Goal: Transaction & Acquisition: Purchase product/service

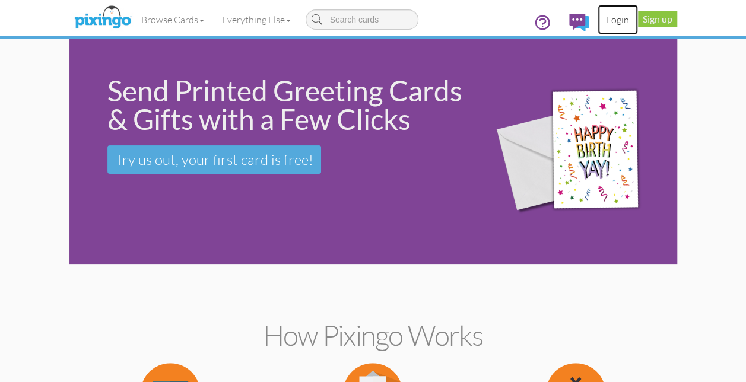
click at [612, 21] on link "Login" at bounding box center [617, 20] width 40 height 30
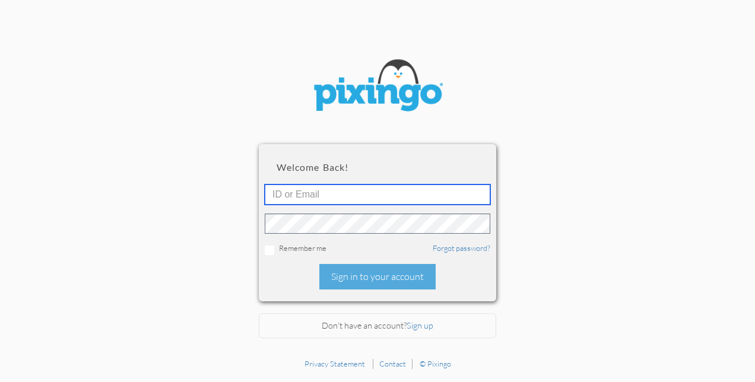
type input "[EMAIL_ADDRESS][DOMAIN_NAME]"
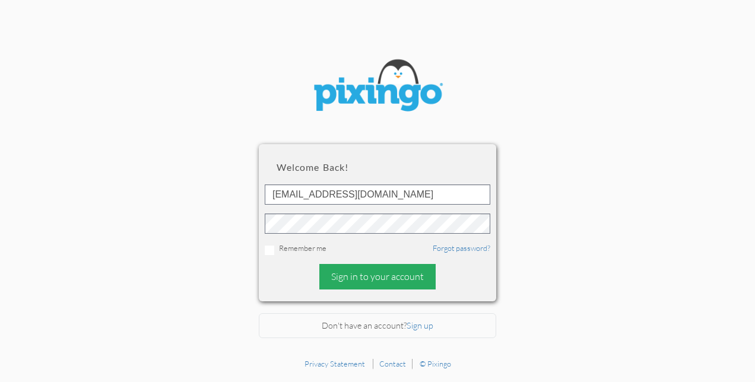
click at [374, 281] on div "Sign in to your account" at bounding box center [377, 277] width 116 height 26
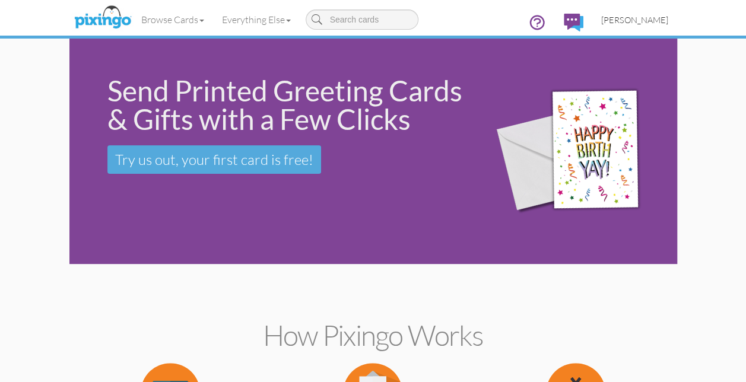
click at [639, 16] on span "[PERSON_NAME]" at bounding box center [634, 20] width 67 height 10
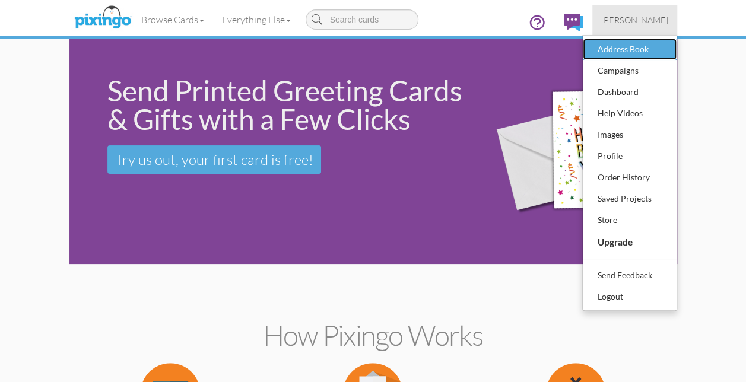
click at [623, 50] on div "Address Book" at bounding box center [629, 49] width 70 height 18
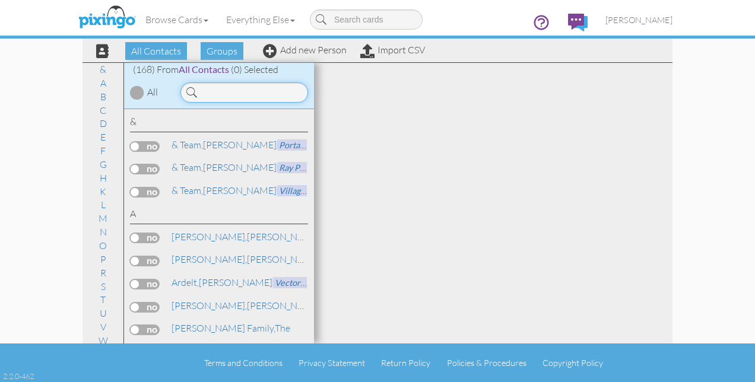
click at [212, 88] on input at bounding box center [244, 92] width 128 height 20
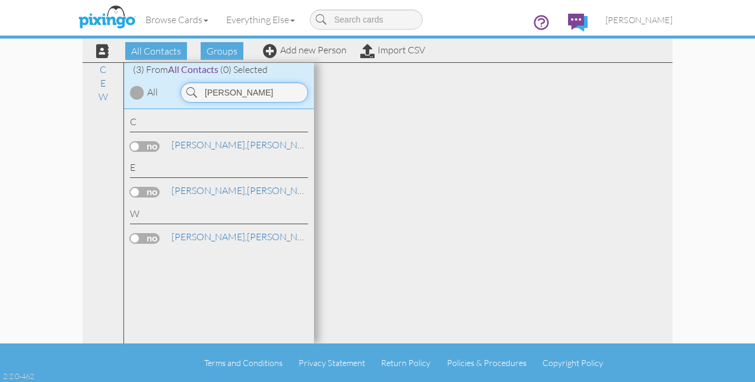
type input "[PERSON_NAME]"
click at [147, 237] on label at bounding box center [145, 238] width 30 height 11
click at [0, 0] on input "checkbox" at bounding box center [0, 0] width 0 height 0
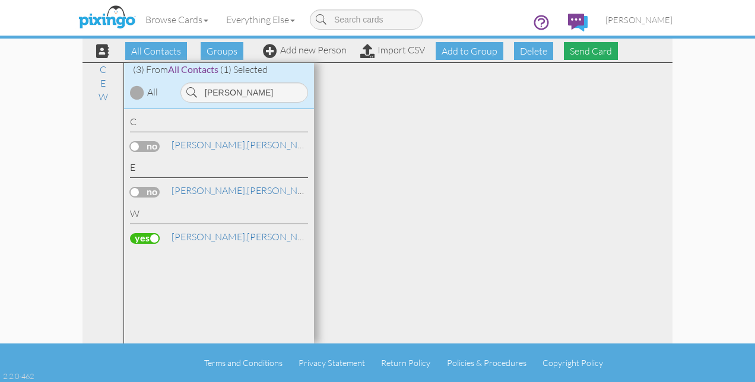
click at [600, 47] on span "Send Card" at bounding box center [591, 51] width 54 height 18
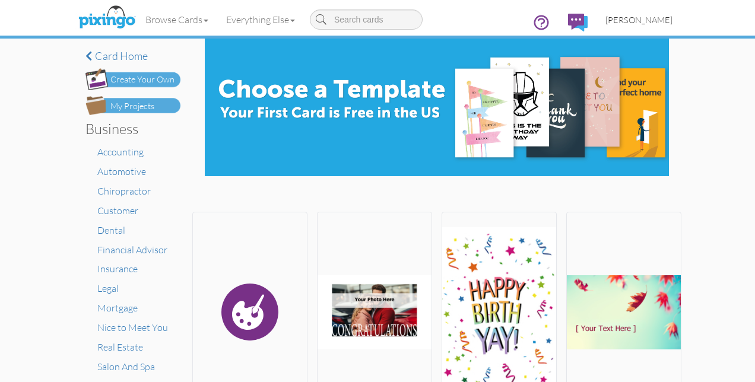
click at [647, 19] on span "[PERSON_NAME]" at bounding box center [638, 20] width 67 height 10
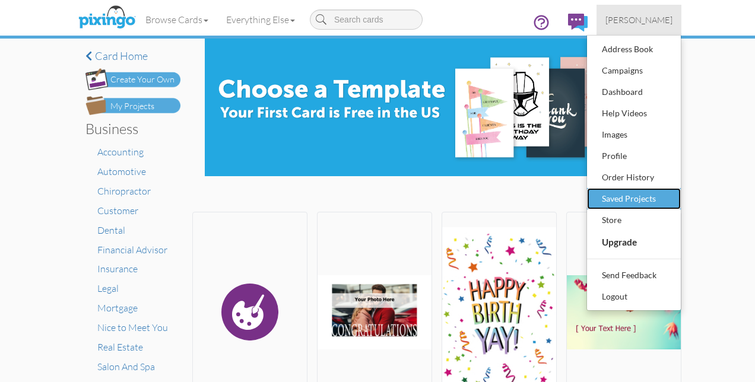
click at [639, 194] on div "Saved Projects" at bounding box center [634, 199] width 70 height 18
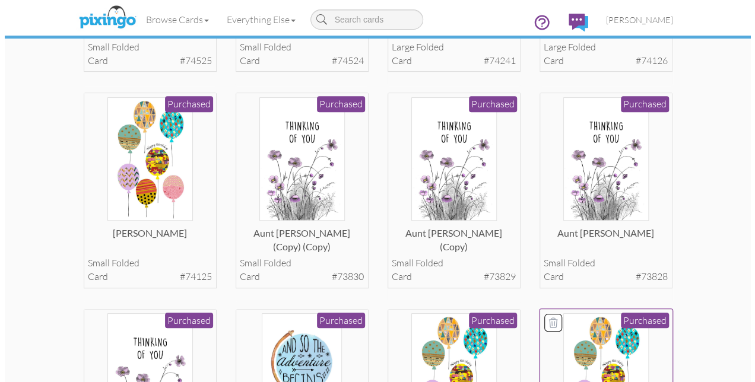
scroll to position [237, 0]
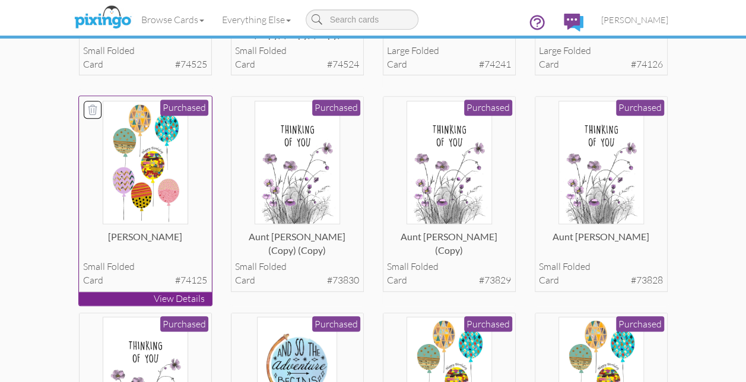
click at [147, 170] on img at bounding box center [145, 163] width 85 height 124
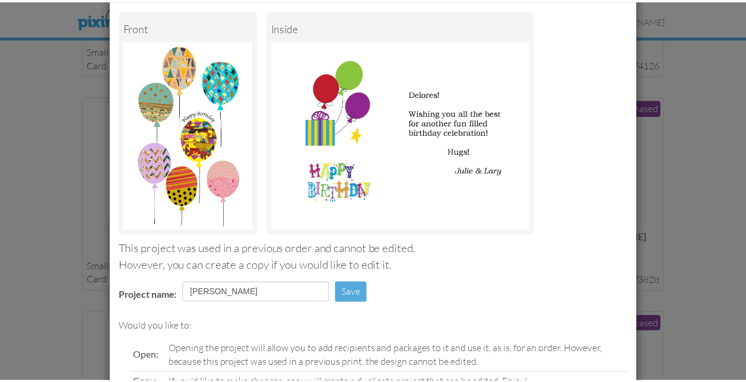
scroll to position [171, 0]
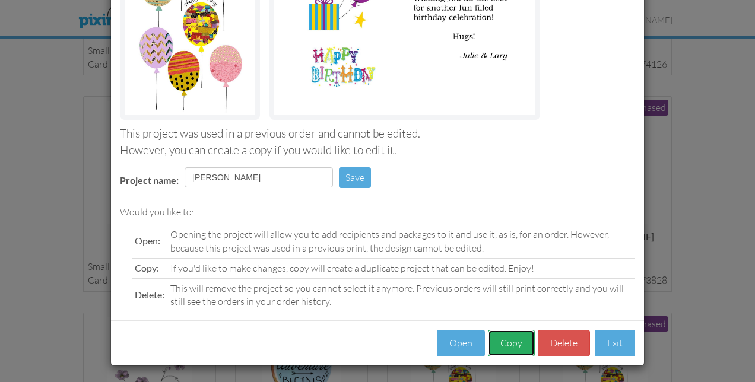
click at [510, 346] on button "Copy" at bounding box center [511, 343] width 47 height 27
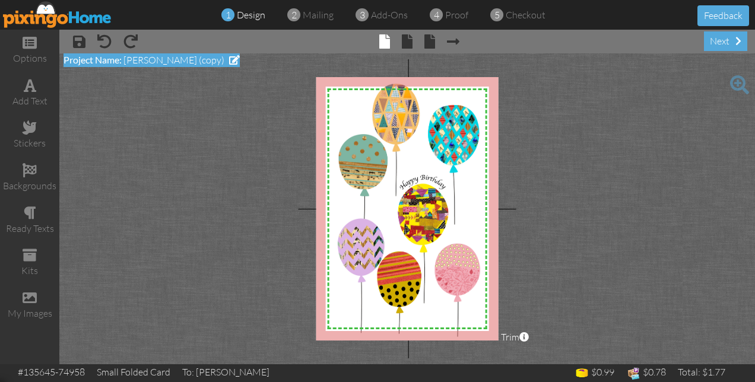
click at [173, 62] on span "[PERSON_NAME] (copy)" at bounding box center [173, 60] width 101 height 12
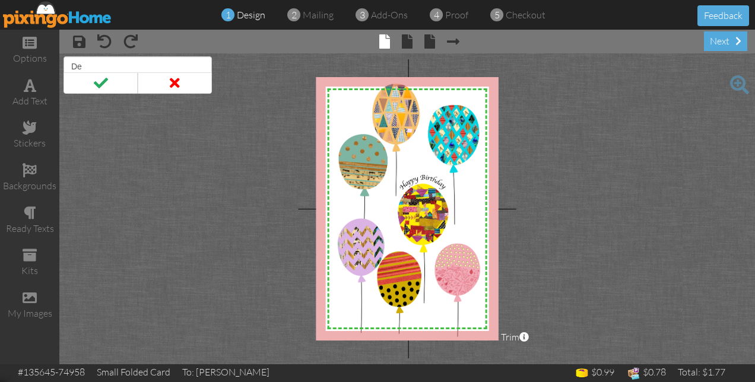
type input "D"
type input "[PERSON_NAME]"
click at [104, 82] on span at bounding box center [100, 82] width 74 height 21
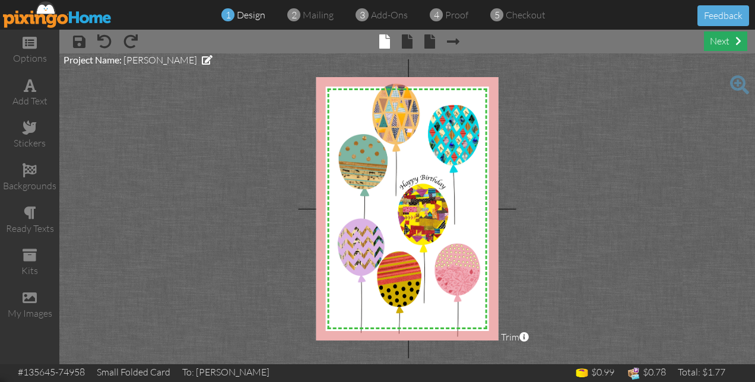
click at [709, 46] on div "next" at bounding box center [724, 41] width 43 height 20
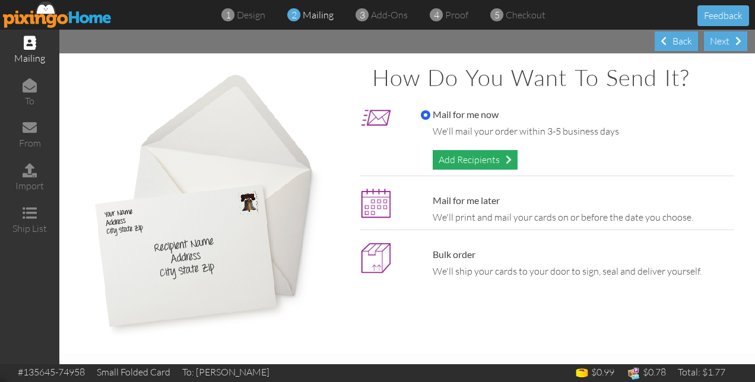
click at [470, 161] on div "Add Recipients" at bounding box center [474, 160] width 85 height 20
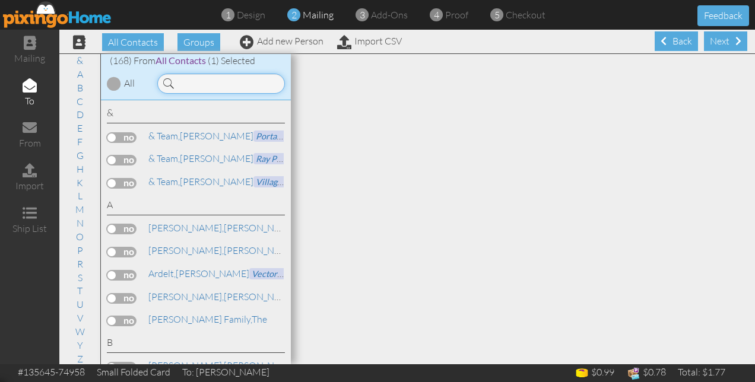
click at [225, 87] on input at bounding box center [221, 84] width 128 height 20
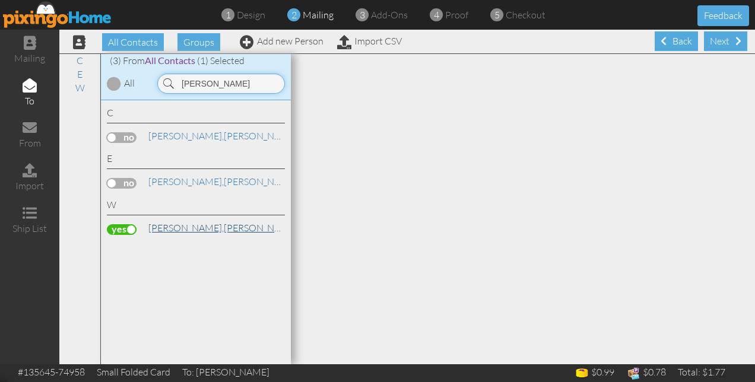
type input "[PERSON_NAME]"
click at [155, 227] on span "[PERSON_NAME]," at bounding box center [185, 228] width 75 height 12
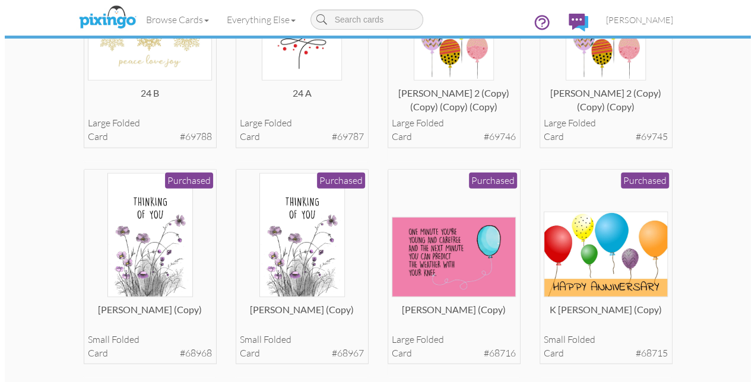
scroll to position [1364, 0]
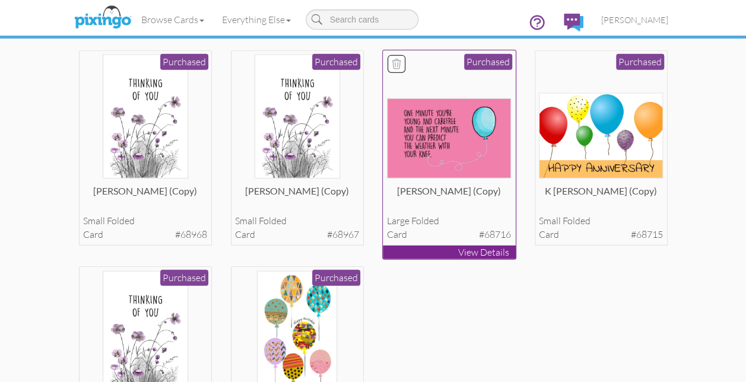
click at [457, 160] on img at bounding box center [449, 138] width 124 height 80
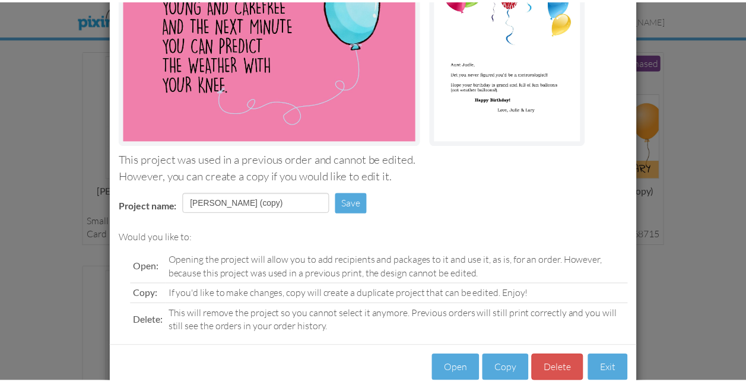
scroll to position [171, 0]
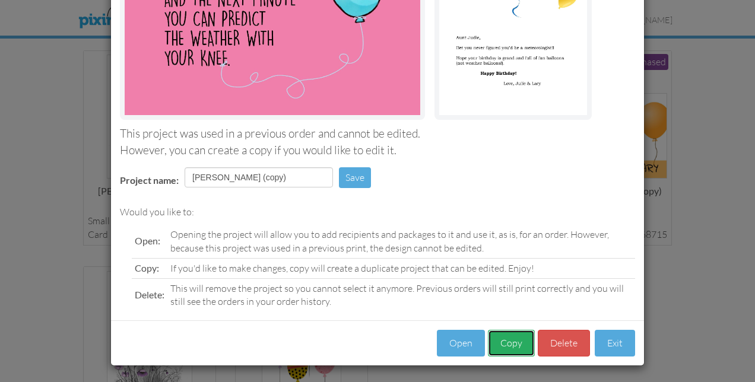
click at [499, 336] on button "Copy" at bounding box center [511, 343] width 47 height 27
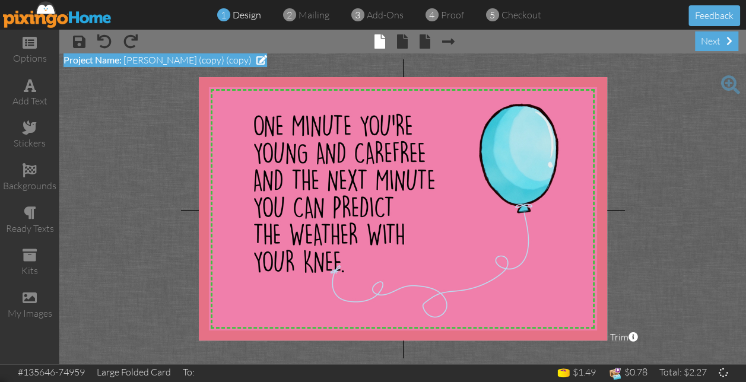
click at [202, 64] on span "[PERSON_NAME] (copy) (copy)" at bounding box center [187, 60] width 128 height 12
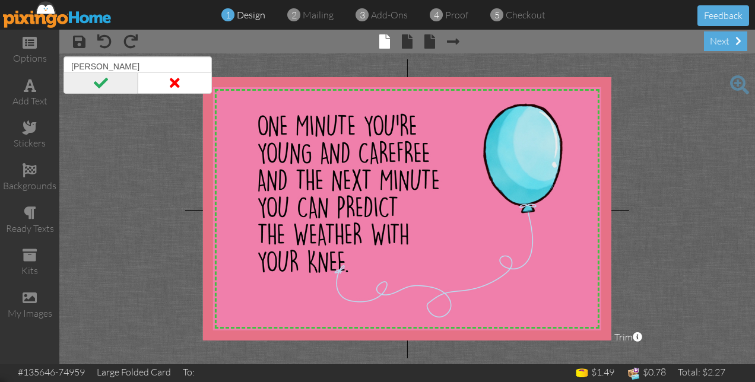
type input "[PERSON_NAME]"
click at [98, 85] on span at bounding box center [100, 82] width 74 height 21
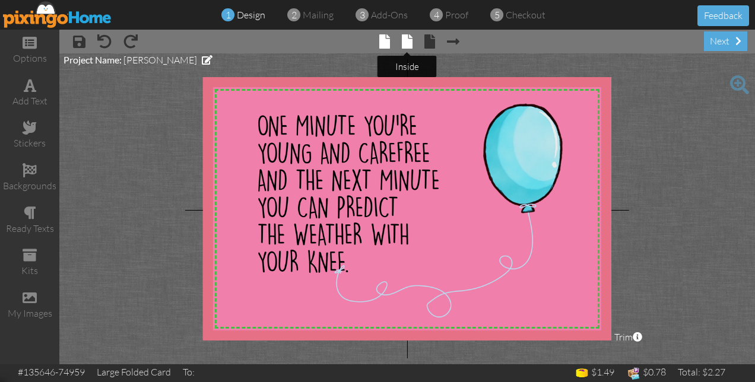
click at [406, 42] on span at bounding box center [407, 41] width 11 height 14
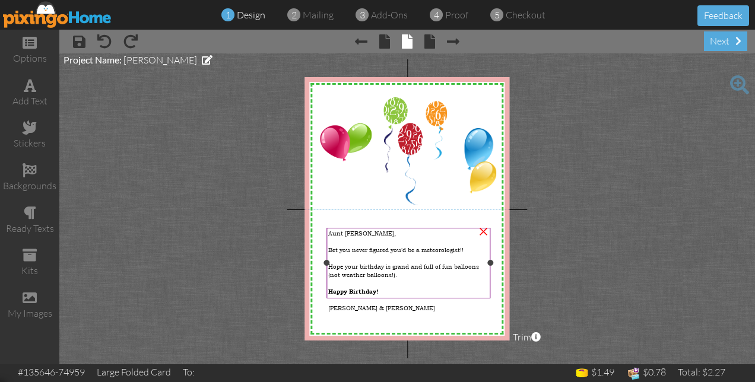
click at [355, 246] on span "Bet you never figured you'd be a meteorologist!!" at bounding box center [395, 250] width 135 height 8
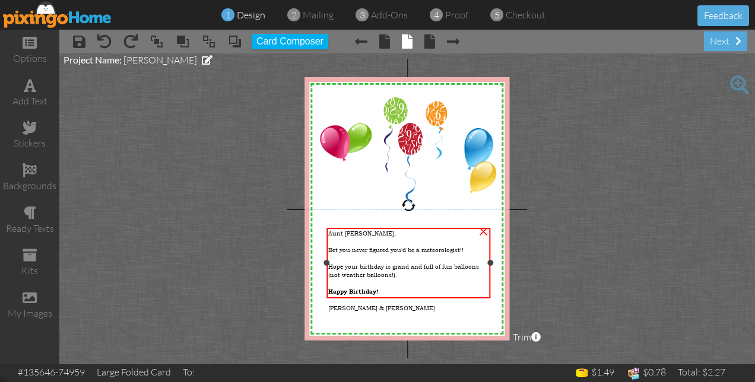
click at [355, 246] on span "Bet you never figured you'd be a meteorologist!!" at bounding box center [395, 250] width 135 height 8
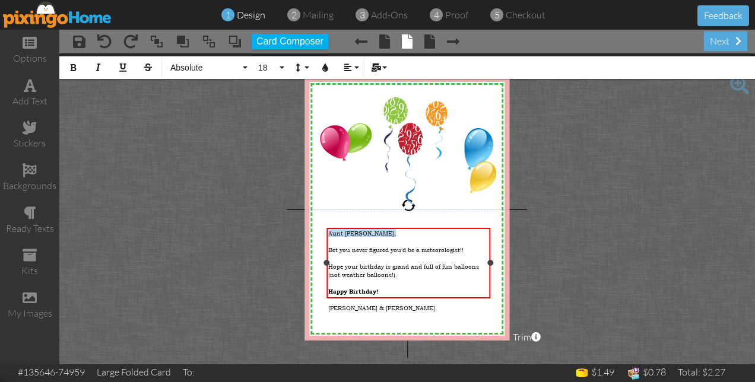
drag, startPoint x: 327, startPoint y: 230, endPoint x: 365, endPoint y: 241, distance: 39.2
click at [365, 241] on div "Aunt [PERSON_NAME], Bet you never figured you'd be a meteorologist!! Hope your …" at bounding box center [408, 270] width 161 height 83
click at [445, 304] on div "[PERSON_NAME] & [PERSON_NAME]" at bounding box center [408, 308] width 161 height 8
click at [378, 288] on span "Happy Birthday!" at bounding box center [353, 291] width 50 height 7
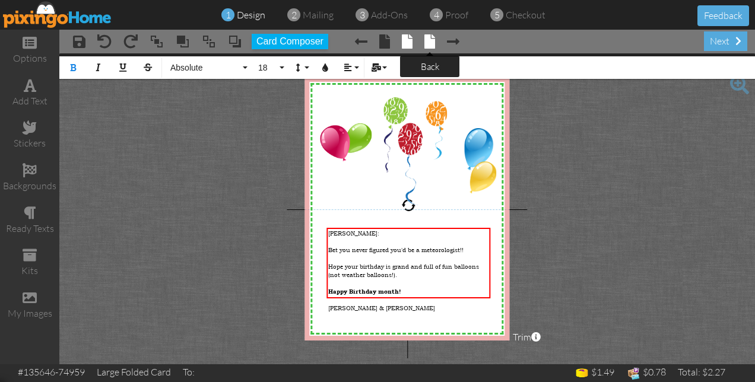
click at [431, 42] on span at bounding box center [429, 41] width 11 height 14
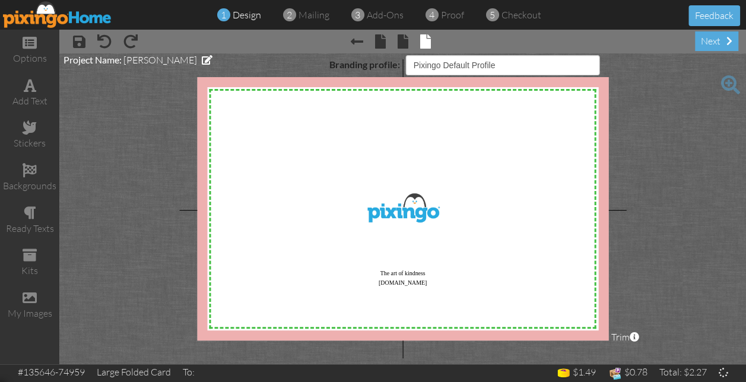
select select "object:3438"
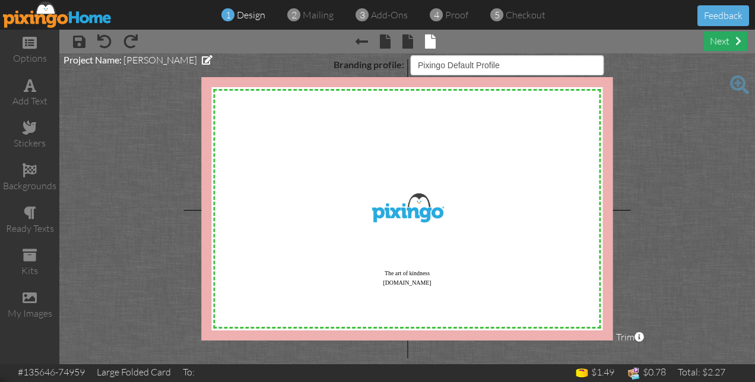
click at [722, 43] on div "next" at bounding box center [724, 41] width 43 height 20
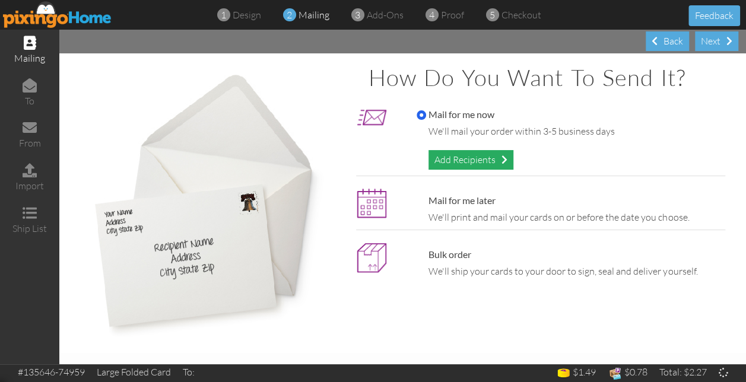
click at [479, 155] on div "Add Recipients" at bounding box center [470, 160] width 85 height 20
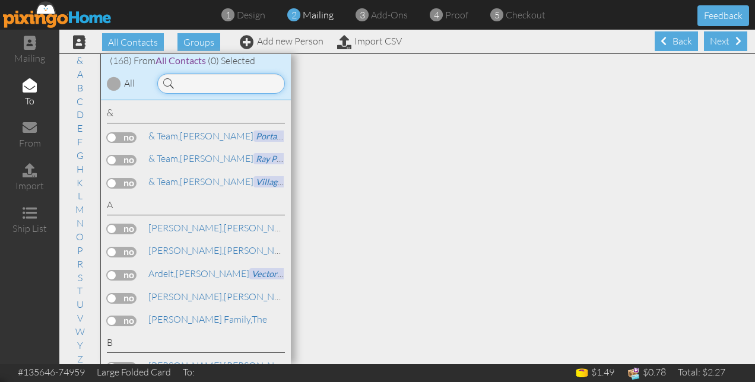
click at [208, 82] on input at bounding box center [221, 84] width 128 height 20
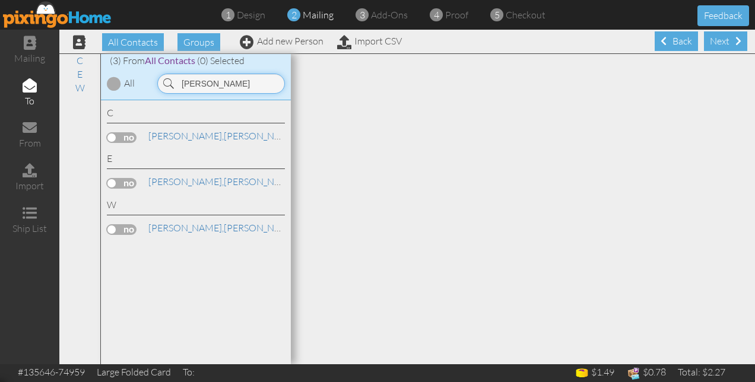
type input "[PERSON_NAME]"
click at [125, 224] on label at bounding box center [122, 229] width 30 height 11
click at [0, 0] on input "checkbox" at bounding box center [0, 0] width 0 height 0
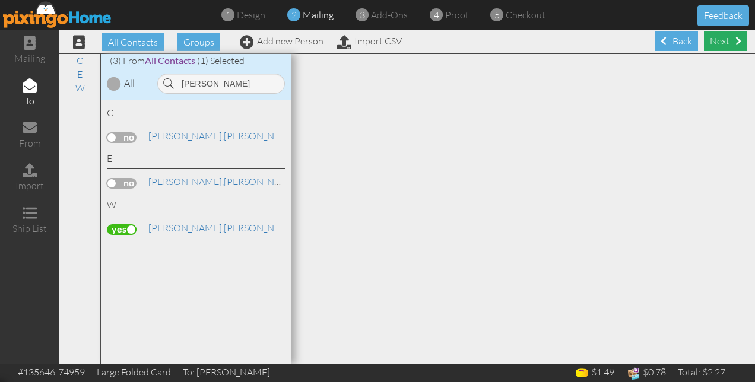
click at [703, 40] on div "Next" at bounding box center [724, 41] width 43 height 20
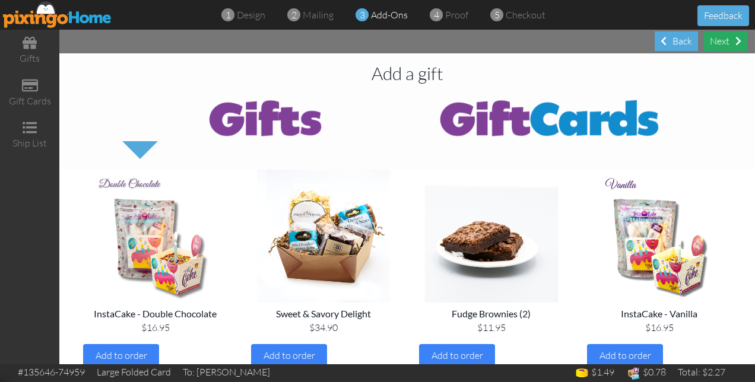
click at [712, 48] on div "Next" at bounding box center [724, 41] width 43 height 20
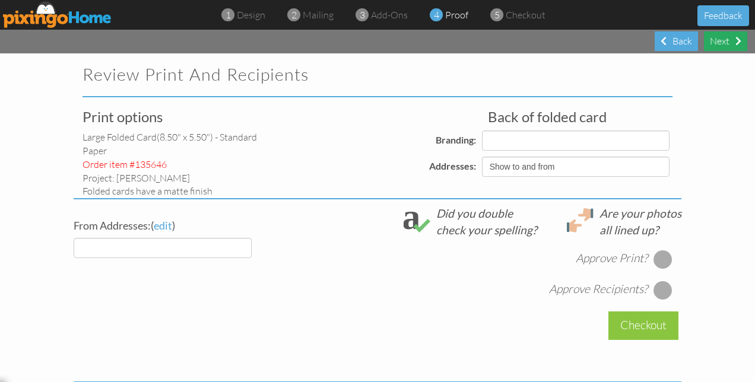
select select "object:4078"
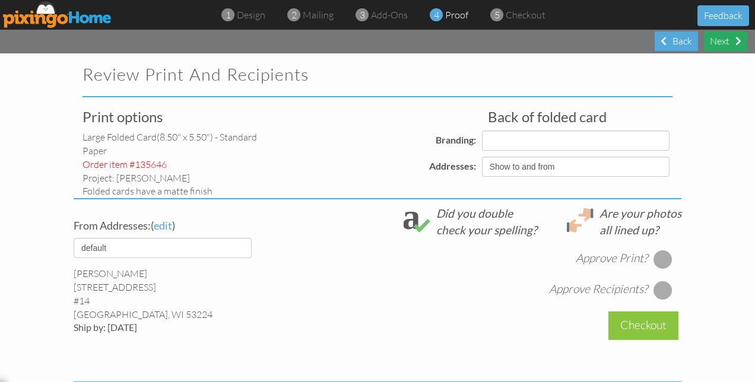
select select "object:4091"
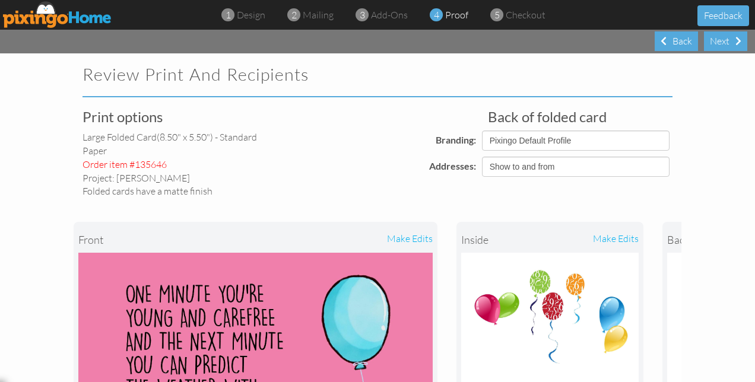
click at [664, 168] on div "Show to and from Show from only Hide to and from" at bounding box center [575, 167] width 193 height 20
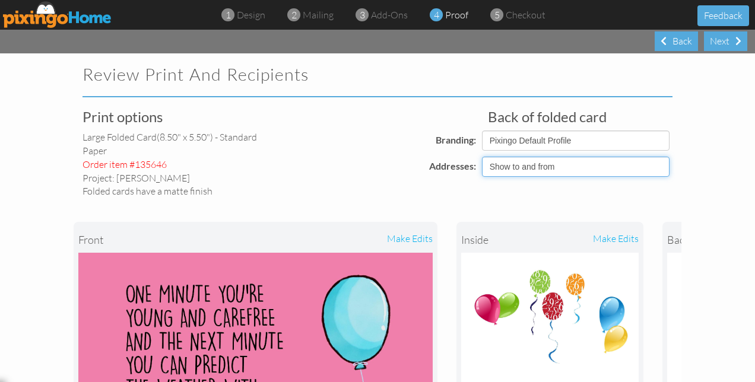
click at [658, 167] on select "Show to and from Show from only Hide to and from" at bounding box center [575, 167] width 187 height 20
select select "object:4076"
click at [482, 157] on select "Show to and from Show from only Hide to and from" at bounding box center [575, 167] width 187 height 20
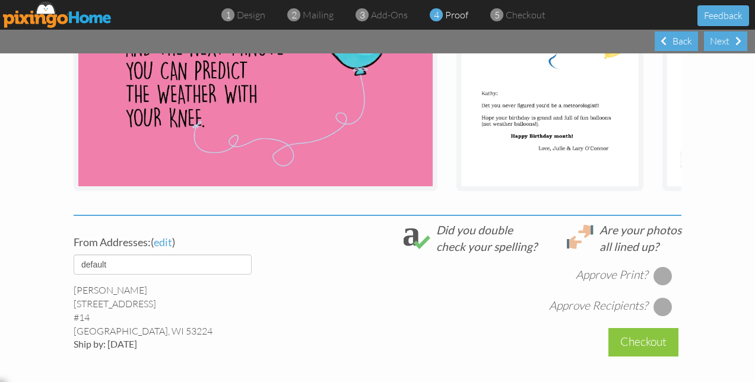
scroll to position [356, 0]
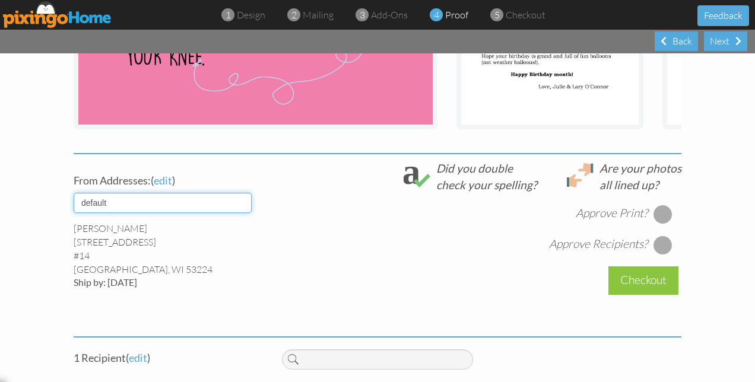
click at [242, 211] on select "default 8-2022 Avanti" at bounding box center [163, 203] width 178 height 20
select select "object:4080"
click at [74, 202] on select "default 8-2022 Avanti" at bounding box center [163, 203] width 178 height 20
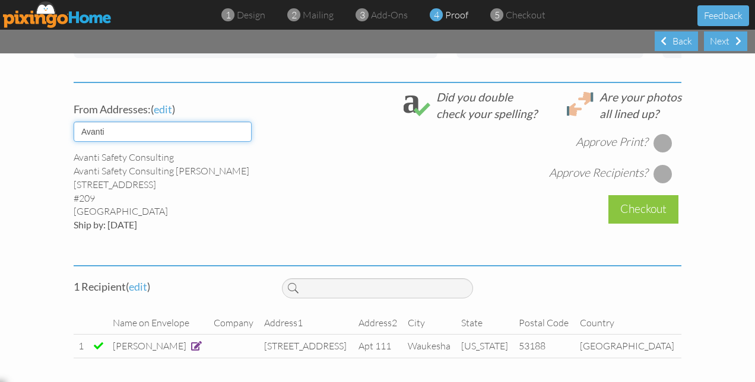
scroll to position [435, 0]
click at [660, 142] on div at bounding box center [662, 142] width 19 height 19
click at [658, 173] on div at bounding box center [662, 173] width 19 height 19
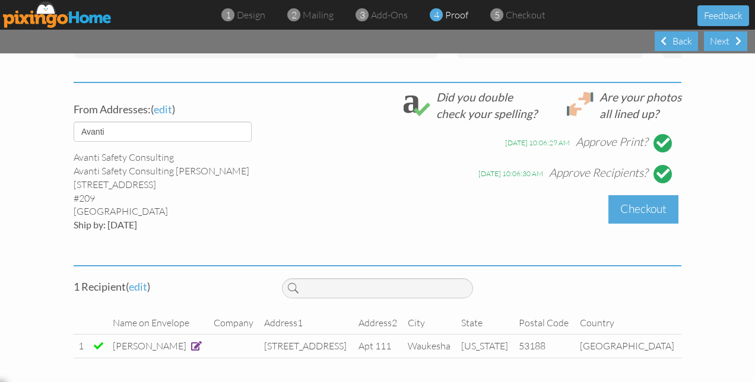
click at [648, 209] on div "Checkout" at bounding box center [643, 209] width 70 height 28
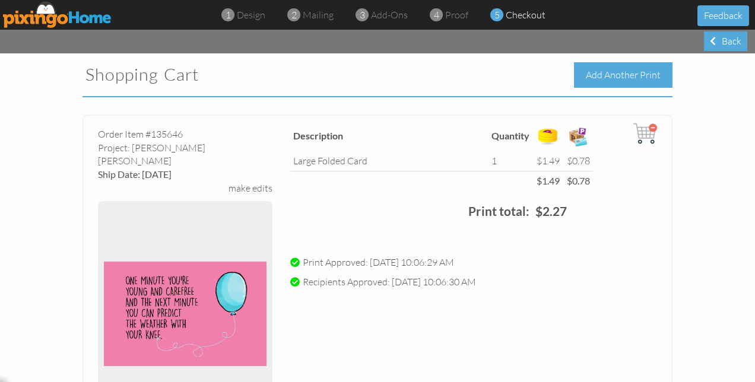
click at [626, 75] on div "Add Another Print" at bounding box center [623, 75] width 98 height 26
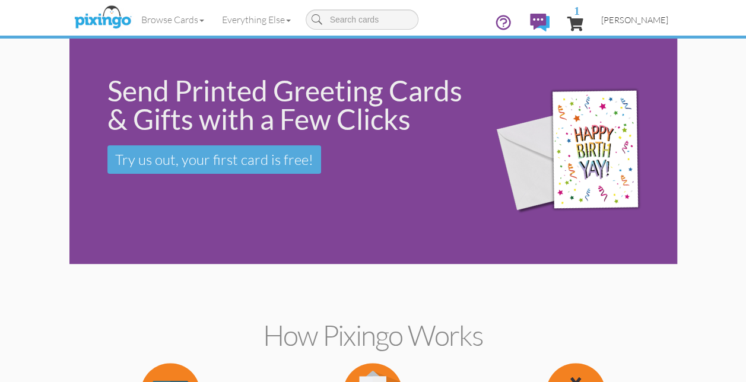
click at [644, 27] on link "[PERSON_NAME]" at bounding box center [634, 20] width 85 height 30
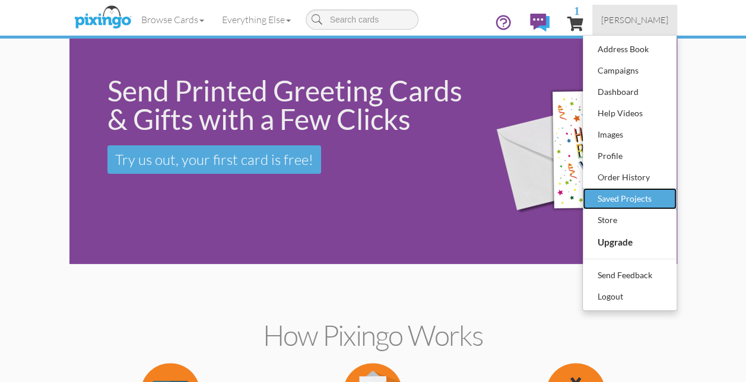
click at [625, 198] on div "Saved Projects" at bounding box center [629, 199] width 70 height 18
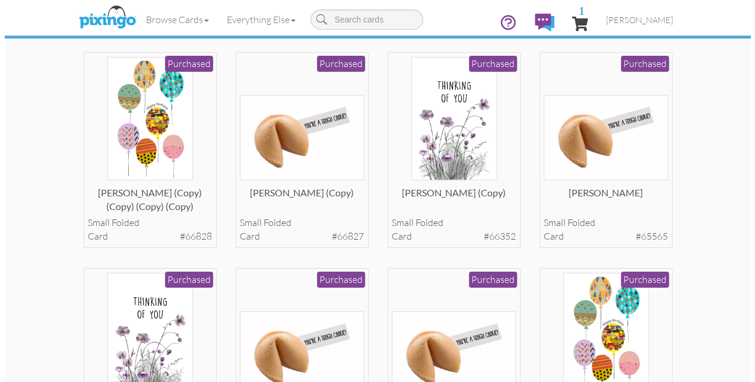
scroll to position [2292, 0]
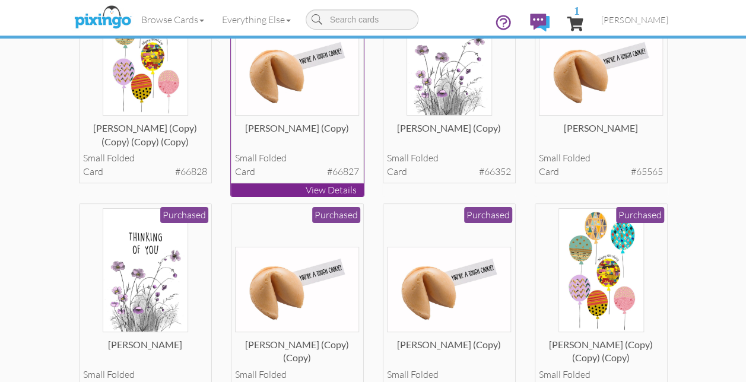
click at [272, 71] on img at bounding box center [297, 72] width 124 height 85
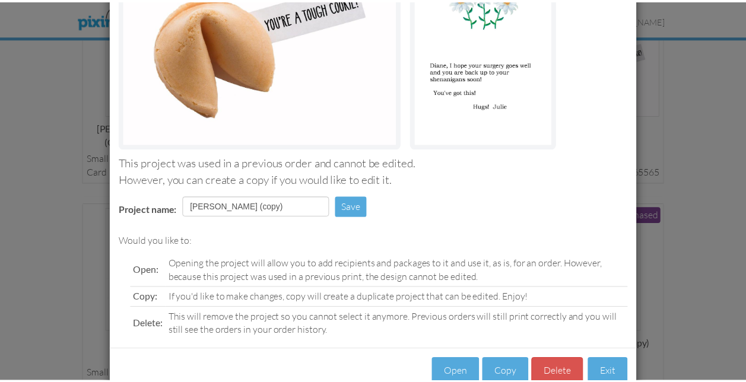
scroll to position [171, 0]
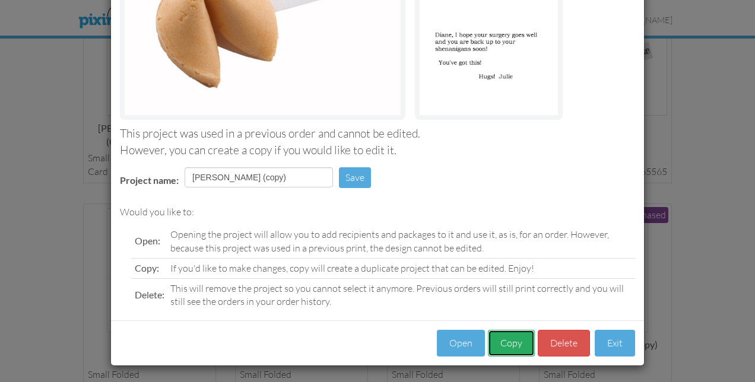
click at [510, 338] on button "Copy" at bounding box center [511, 343] width 47 height 27
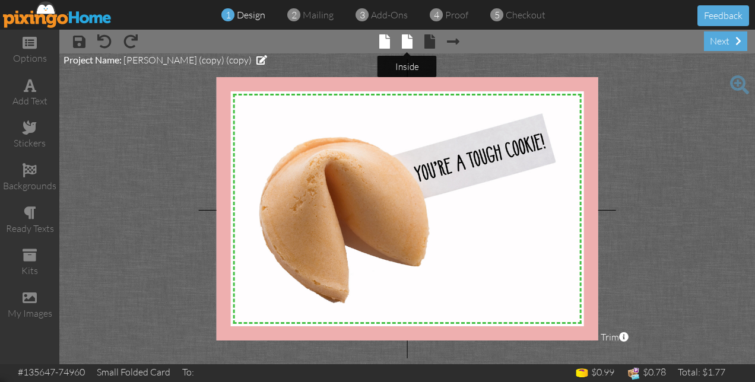
click at [408, 41] on span at bounding box center [407, 41] width 11 height 14
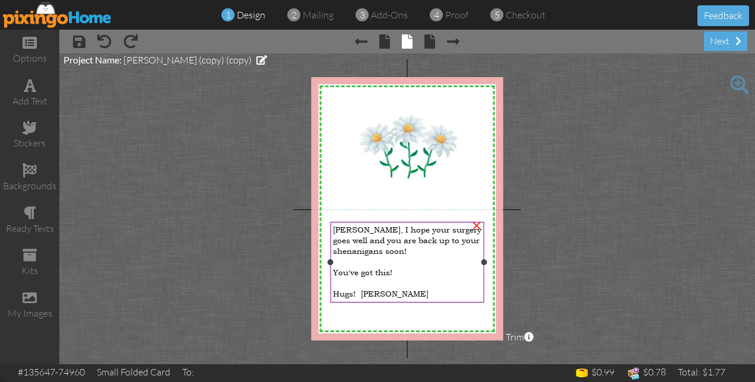
click at [357, 230] on span "[PERSON_NAME], I hope your surgery goes well and you are back up to your shenan…" at bounding box center [407, 240] width 148 height 32
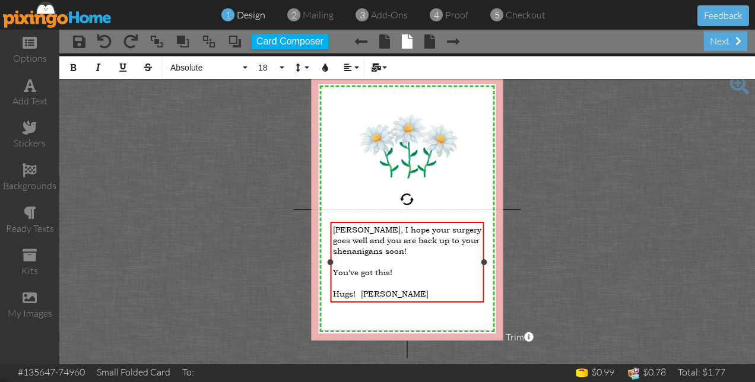
click at [355, 230] on span "[PERSON_NAME], I hope your surgery goes well and you are back up to your shenan…" at bounding box center [407, 240] width 148 height 32
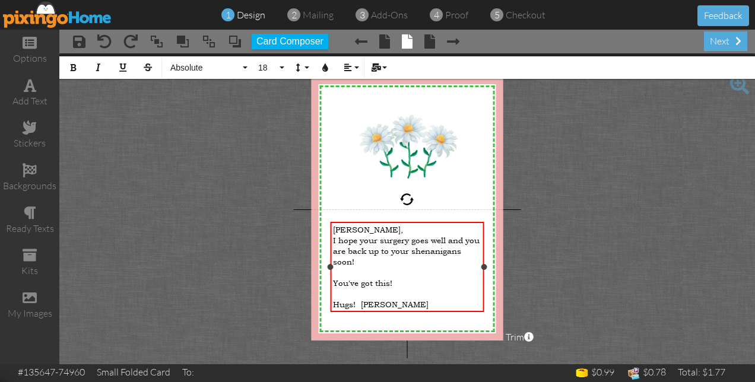
click at [426, 238] on span "I hope your surgery goes well and you are back up to your shenanigans soon!" at bounding box center [406, 251] width 147 height 32
click at [428, 238] on span "I hope your surgery goes well and you are back up to your shenanigans soon!" at bounding box center [406, 251] width 147 height 32
click at [445, 299] on div "Hugs! [PERSON_NAME]" at bounding box center [407, 304] width 149 height 11
click at [366, 228] on div "[PERSON_NAME]," at bounding box center [407, 229] width 149 height 11
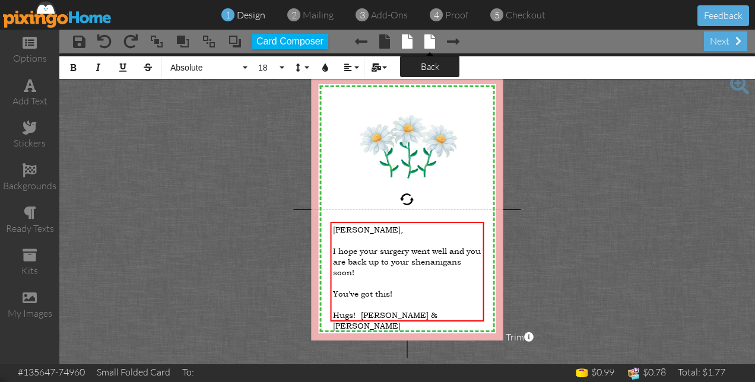
click at [427, 40] on span at bounding box center [429, 41] width 11 height 14
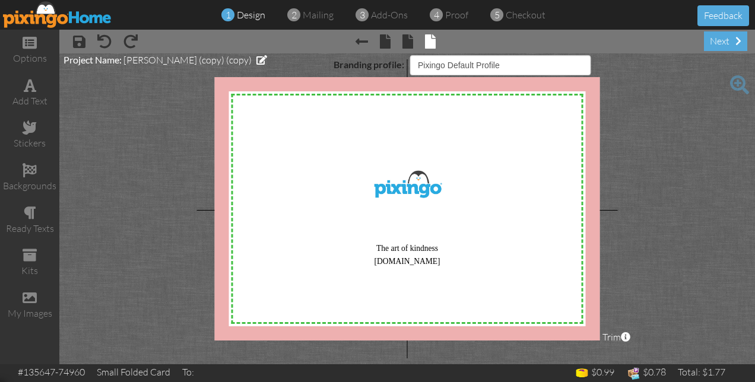
select select "object:5130"
click at [715, 45] on div "next" at bounding box center [724, 41] width 43 height 20
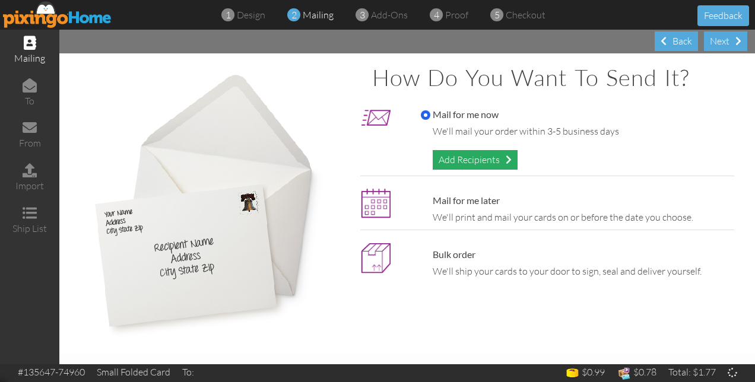
click at [454, 161] on div "Add Recipients" at bounding box center [474, 160] width 85 height 20
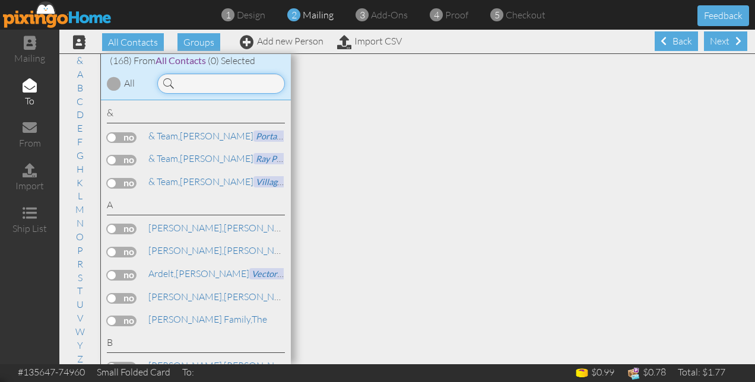
click at [193, 84] on input at bounding box center [221, 84] width 128 height 20
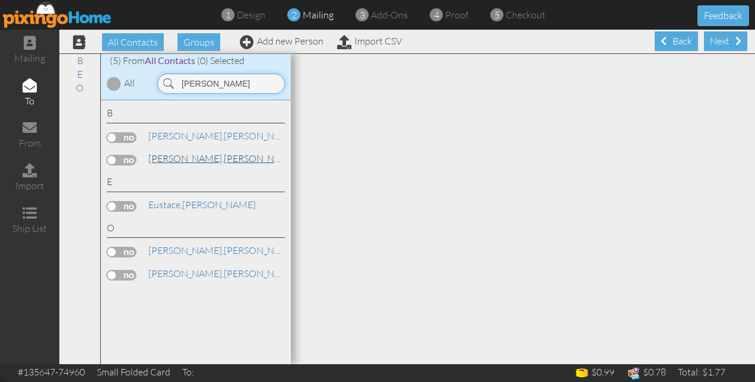
type input "[PERSON_NAME]"
click at [163, 160] on span "[PERSON_NAME]," at bounding box center [185, 158] width 75 height 12
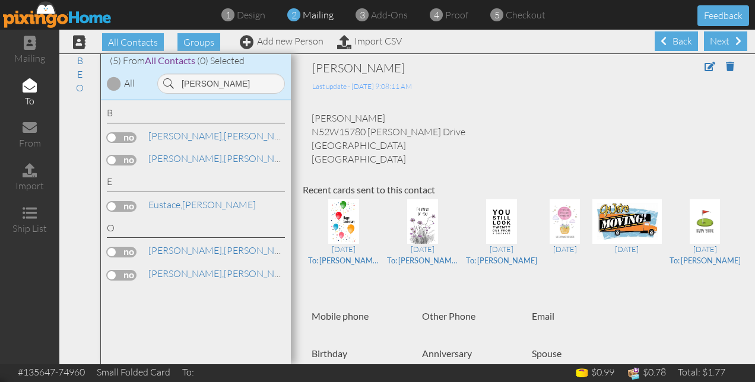
click at [127, 155] on label at bounding box center [122, 160] width 30 height 11
click at [0, 0] on input "checkbox" at bounding box center [0, 0] width 0 height 0
click at [714, 40] on div "Next" at bounding box center [724, 41] width 43 height 20
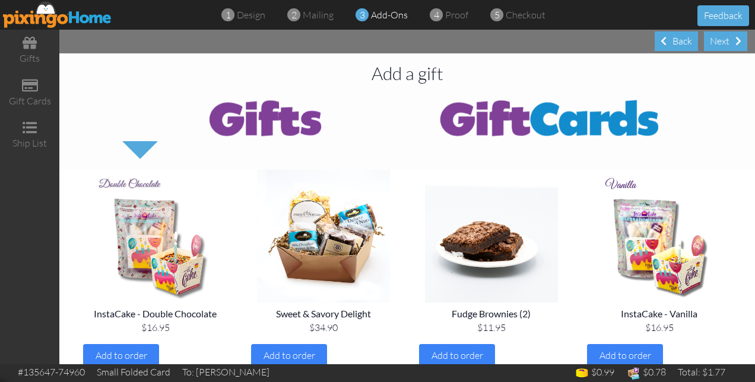
click at [714, 40] on div "Next" at bounding box center [724, 41] width 43 height 20
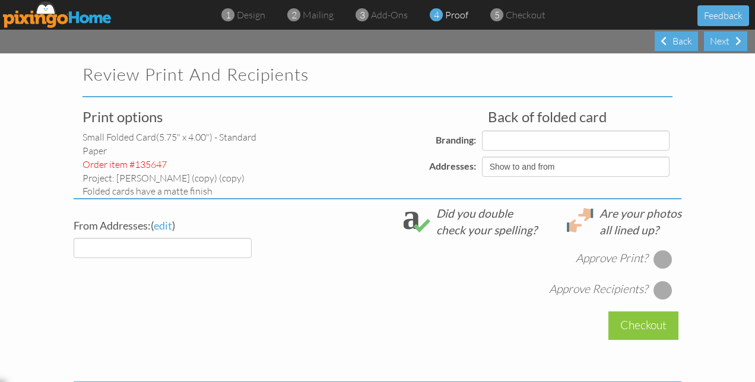
select select "object:5811"
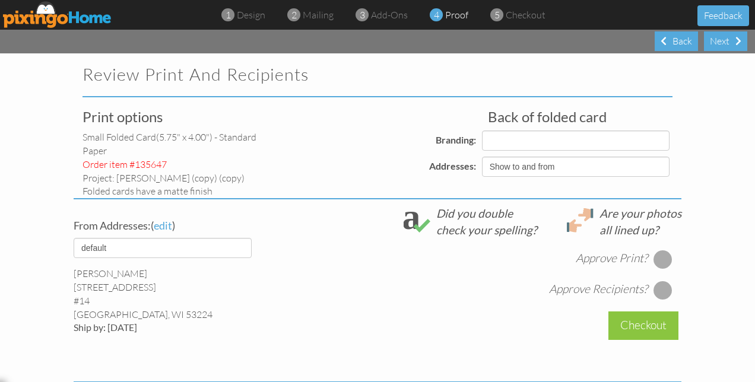
select select "object:5815"
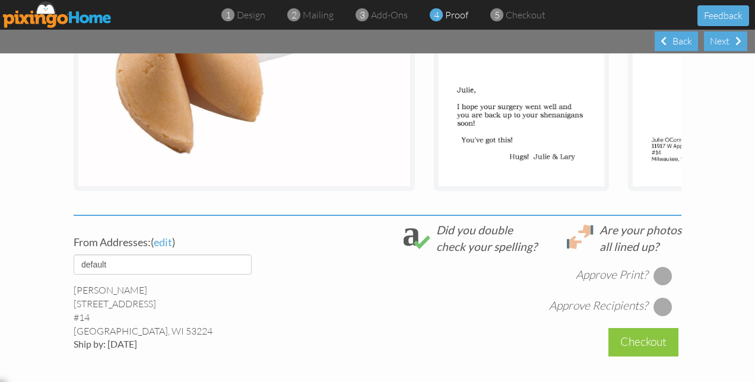
scroll to position [297, 0]
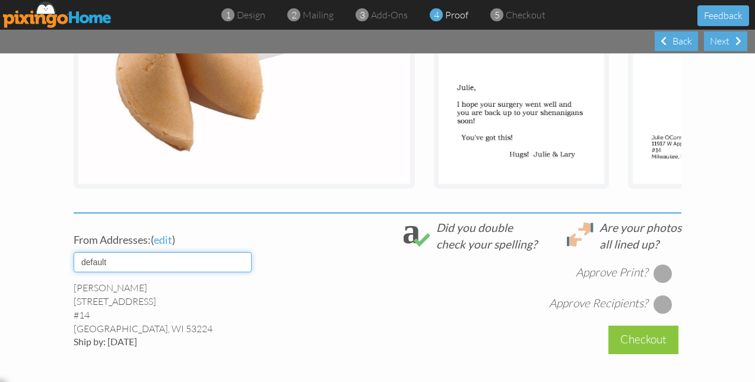
click at [241, 272] on select "default 8-2022 Avanti" at bounding box center [163, 262] width 178 height 20
select select "object:5813"
click at [74, 261] on select "default 8-2022 Avanti" at bounding box center [163, 262] width 178 height 20
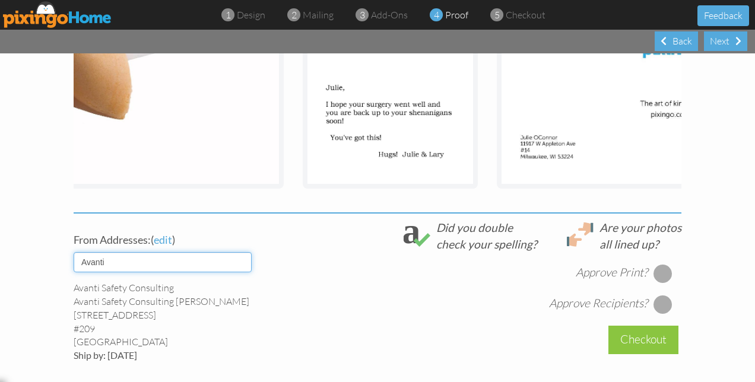
scroll to position [0, 0]
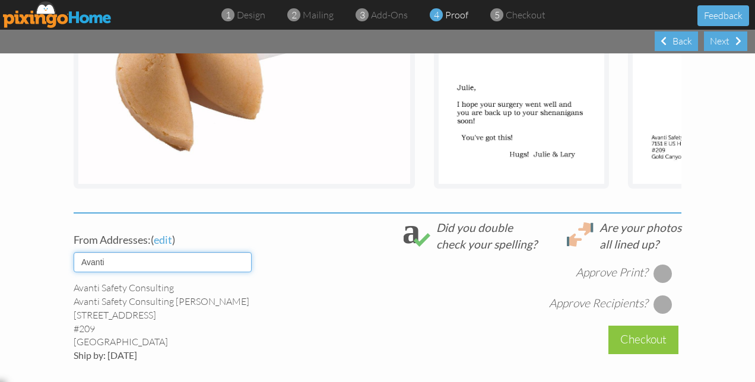
drag, startPoint x: 354, startPoint y: 217, endPoint x: 378, endPoint y: 211, distance: 24.9
click at [378, 211] on div "front make edits inside make edits back" at bounding box center [377, 57] width 607 height 311
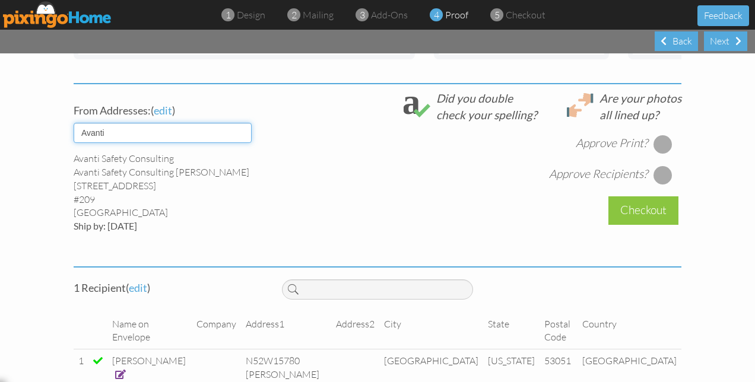
scroll to position [435, 0]
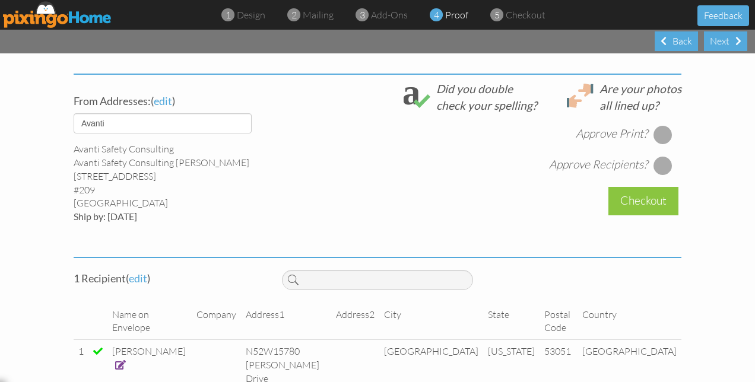
click at [655, 139] on div at bounding box center [662, 134] width 19 height 19
click at [654, 170] on div at bounding box center [662, 165] width 19 height 19
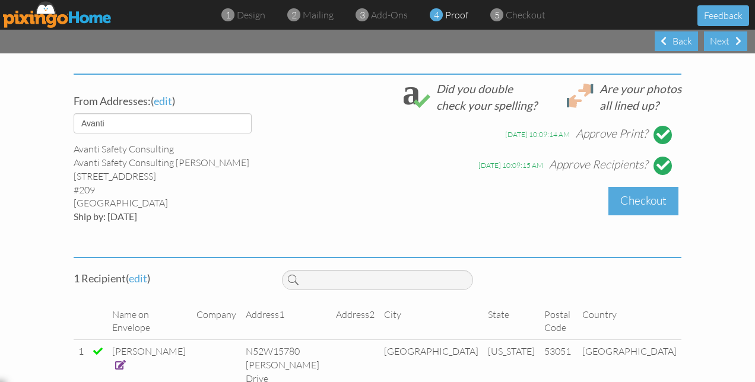
click at [642, 209] on div "Checkout" at bounding box center [643, 201] width 70 height 28
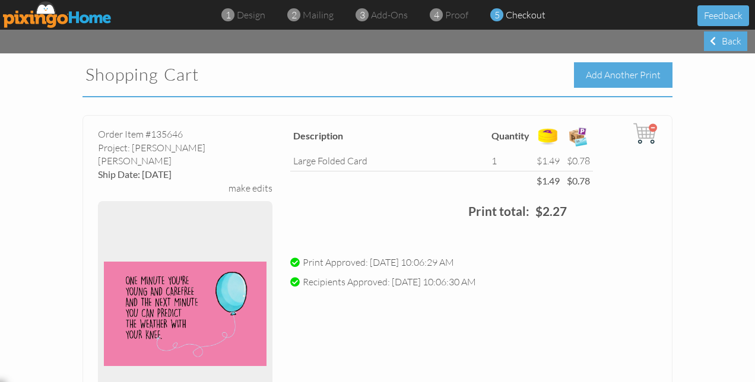
click at [626, 77] on div "Add Another Print" at bounding box center [623, 75] width 98 height 26
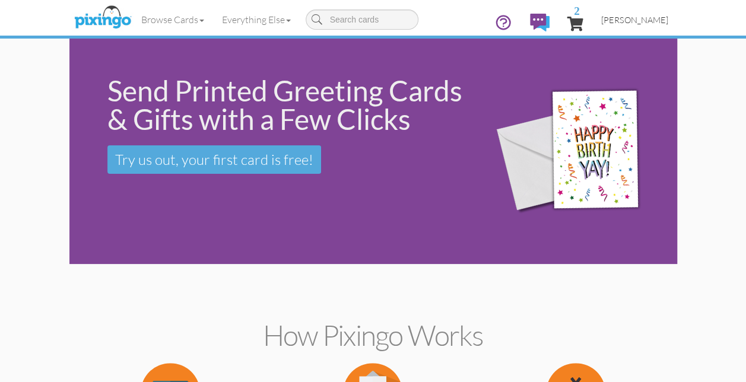
click at [630, 18] on span "[PERSON_NAME]" at bounding box center [634, 20] width 67 height 10
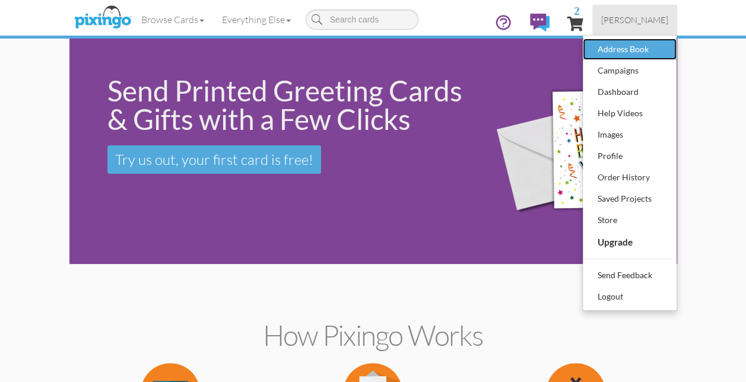
click at [623, 51] on div "Address Book" at bounding box center [629, 49] width 70 height 18
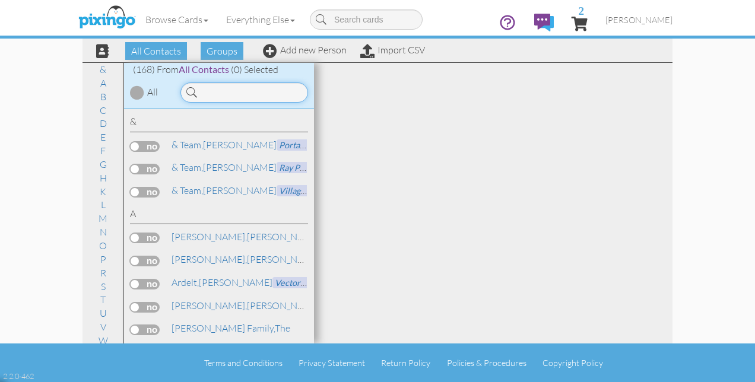
click at [266, 87] on input at bounding box center [244, 92] width 128 height 20
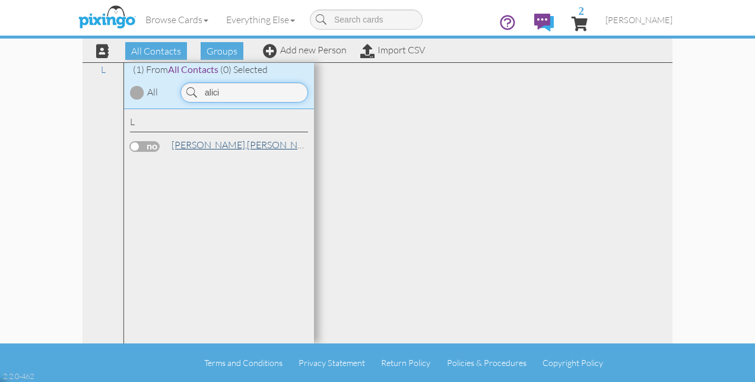
type input "alici"
click at [203, 145] on link "[PERSON_NAME]" at bounding box center [245, 145] width 151 height 14
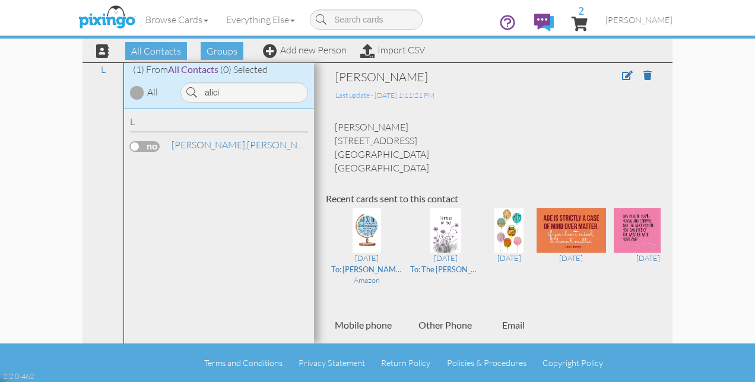
click at [152, 141] on label at bounding box center [145, 146] width 30 height 11
click at [0, 0] on input "checkbox" at bounding box center [0, 0] width 0 height 0
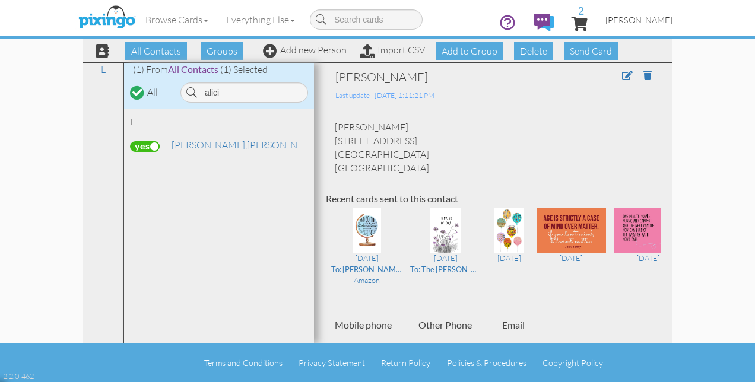
click at [657, 17] on span "[PERSON_NAME]" at bounding box center [638, 20] width 67 height 10
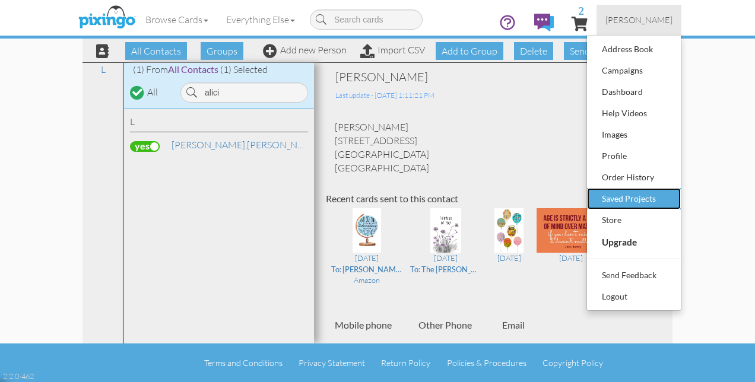
click at [647, 198] on div "Saved Projects" at bounding box center [634, 199] width 70 height 18
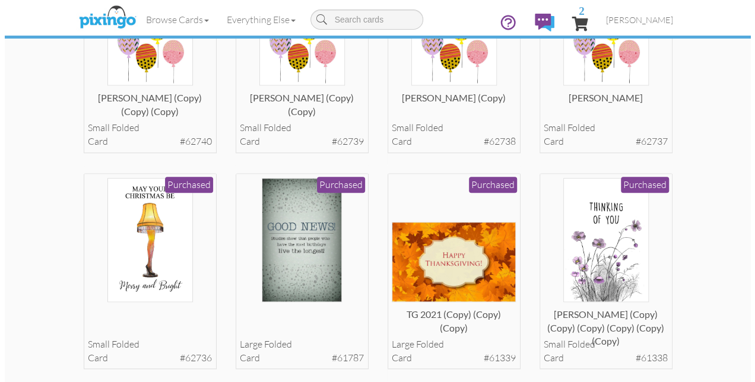
scroll to position [2788, 0]
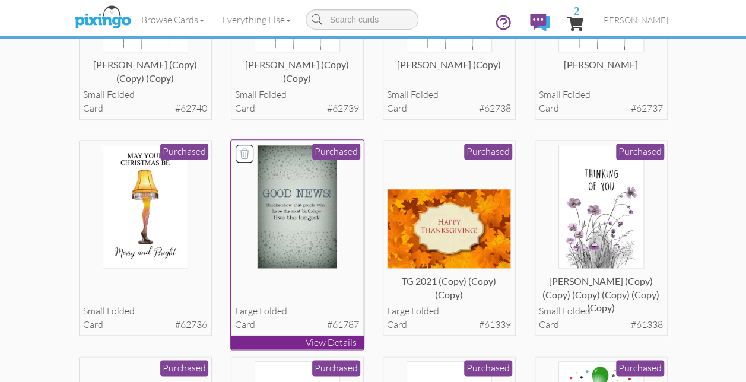
click at [294, 211] on img at bounding box center [297, 207] width 80 height 124
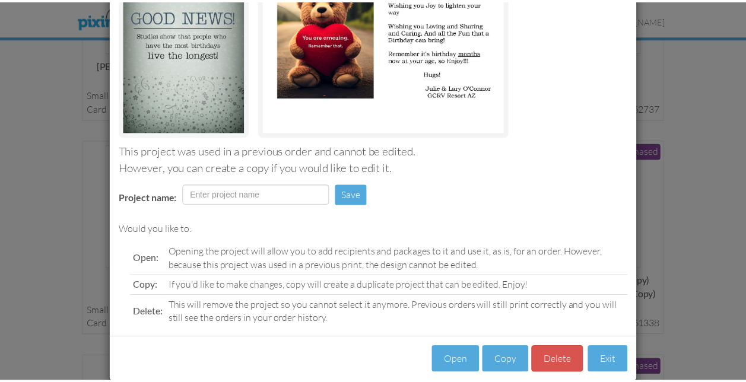
scroll to position [171, 0]
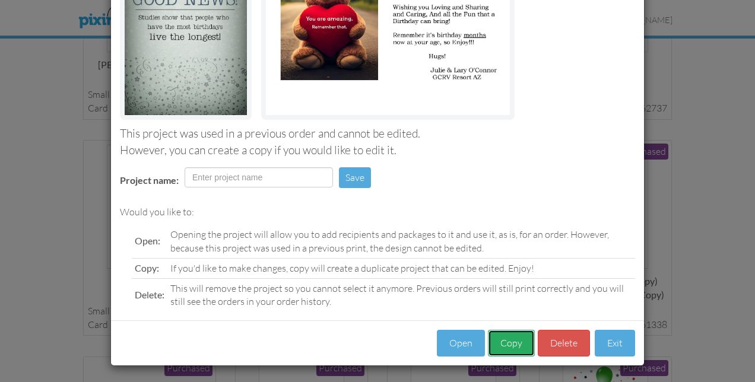
click at [499, 341] on button "Copy" at bounding box center [511, 343] width 47 height 27
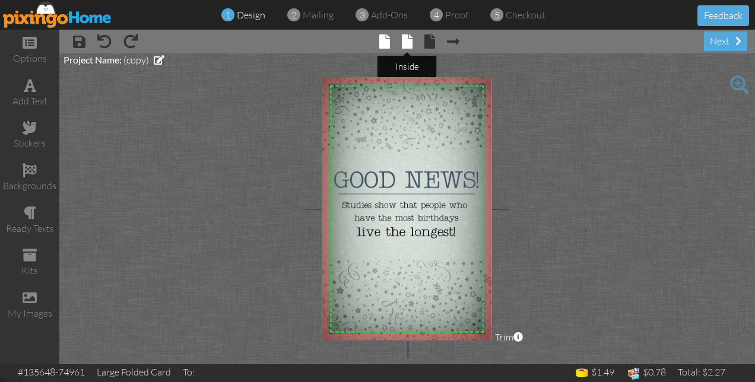
click at [403, 46] on span at bounding box center [407, 41] width 11 height 14
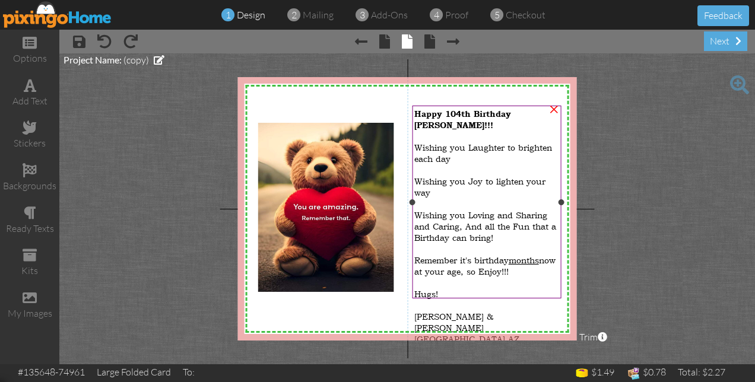
click at [470, 114] on span "Happy 104th Birthday [PERSON_NAME]!!!" at bounding box center [462, 119] width 97 height 21
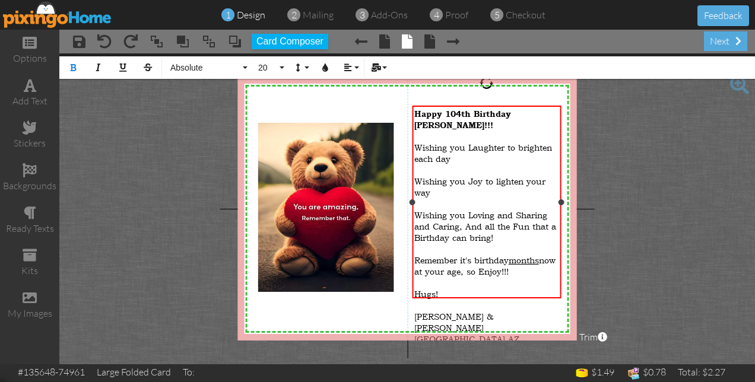
click at [475, 111] on span "Happy 104th Birthday [PERSON_NAME]!!!" at bounding box center [462, 119] width 97 height 21
drag, startPoint x: 485, startPoint y: 113, endPoint x: 518, endPoint y: 113, distance: 33.2
click at [493, 113] on span "Happy Birthday [PERSON_NAME]!!!" at bounding box center [453, 119] width 79 height 21
drag, startPoint x: 479, startPoint y: 242, endPoint x: 414, endPoint y: 242, distance: 64.7
click at [414, 254] on span "Remember it's birthday months now at your age, so Enjoy!!!" at bounding box center [484, 265] width 141 height 23
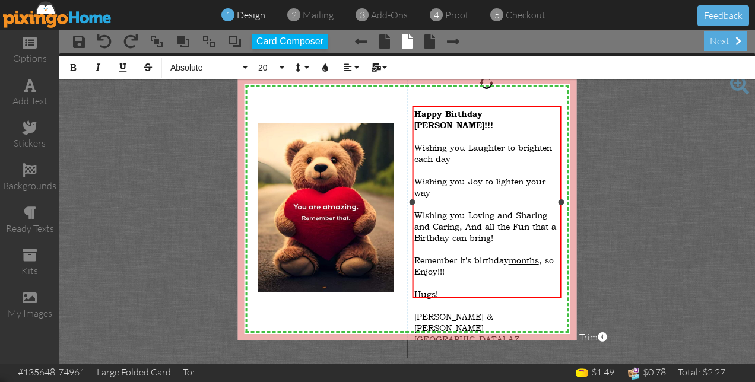
drag, startPoint x: 467, startPoint y: 291, endPoint x: 534, endPoint y: 288, distance: 66.5
click at [519, 333] on span "[GEOGRAPHIC_DATA] AZ" at bounding box center [466, 338] width 105 height 11
click at [493, 311] on span "[PERSON_NAME] & [PERSON_NAME]" at bounding box center [453, 322] width 79 height 23
click at [426, 43] on span at bounding box center [429, 41] width 11 height 14
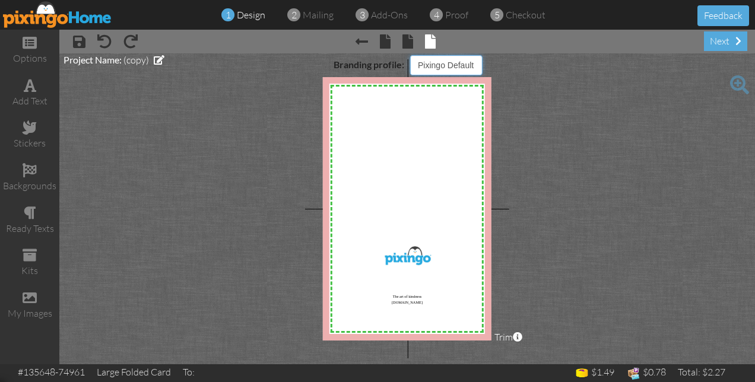
click at [476, 65] on select "Pixingo Default Profile Avanti Logo" at bounding box center [446, 65] width 72 height 20
select select "object:7545"
click at [410, 55] on select "Pixingo Default Profile Avanti Logo" at bounding box center [446, 65] width 72 height 20
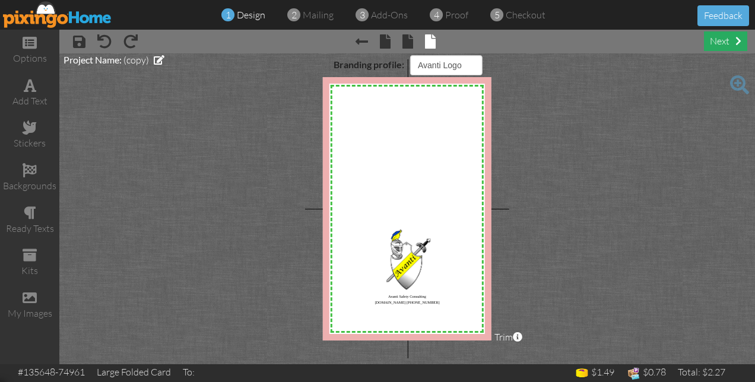
click at [731, 42] on div "next" at bounding box center [724, 41] width 43 height 20
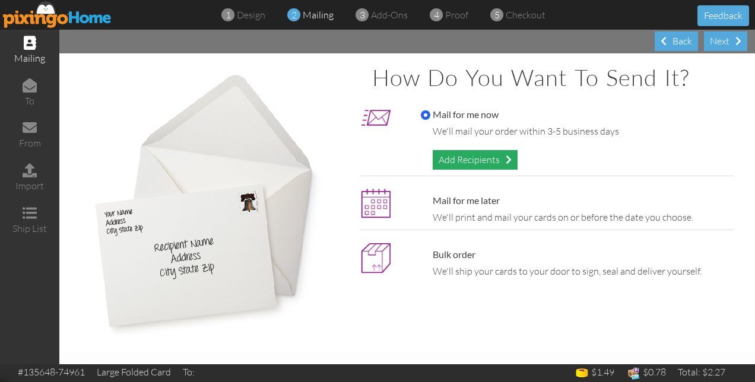
click at [479, 157] on div "Add Recipients" at bounding box center [474, 160] width 85 height 20
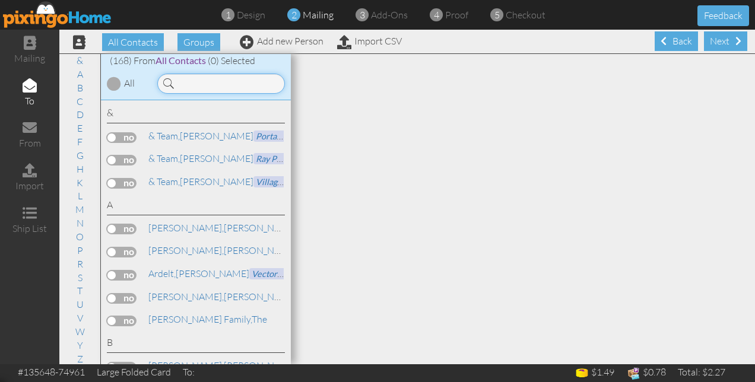
click at [222, 81] on input at bounding box center [221, 84] width 128 height 20
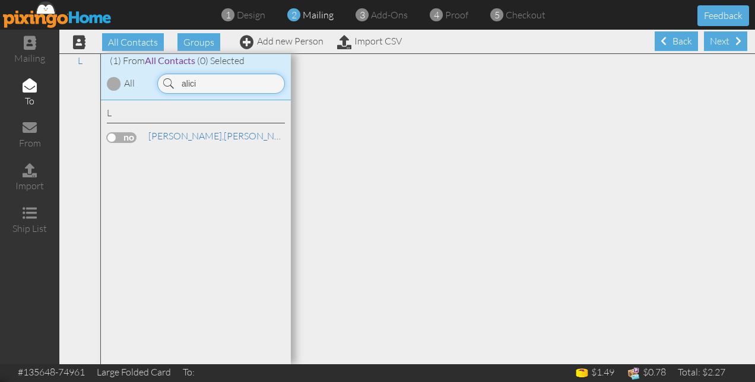
type input "alici"
click at [130, 137] on label at bounding box center [122, 137] width 30 height 11
click at [0, 0] on input "checkbox" at bounding box center [0, 0] width 0 height 0
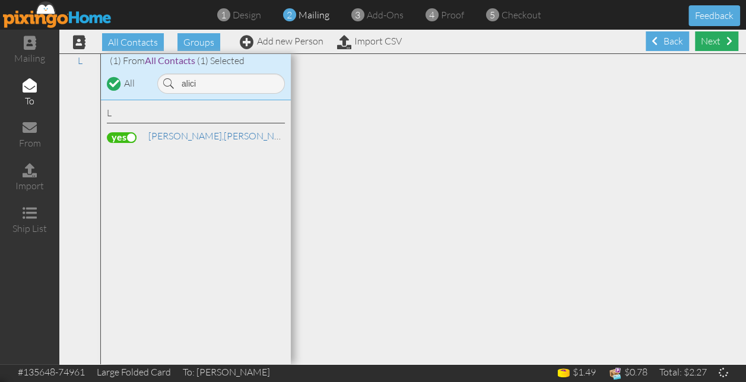
click at [709, 37] on div "Next" at bounding box center [716, 41] width 43 height 20
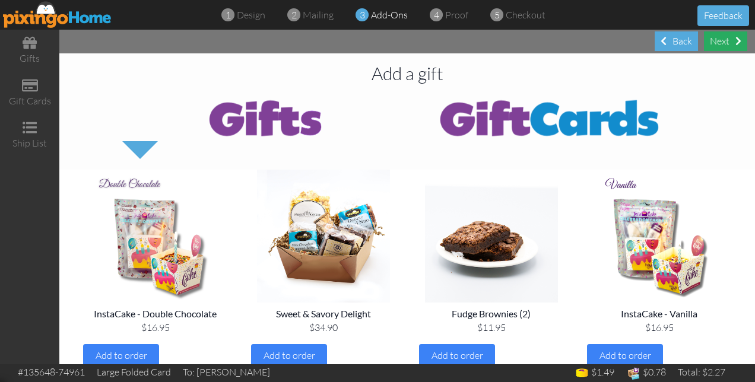
click at [718, 40] on div "Next" at bounding box center [724, 41] width 43 height 20
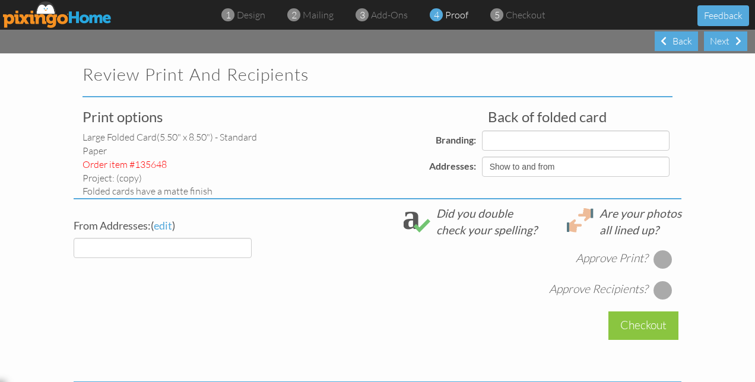
select select "object:8203"
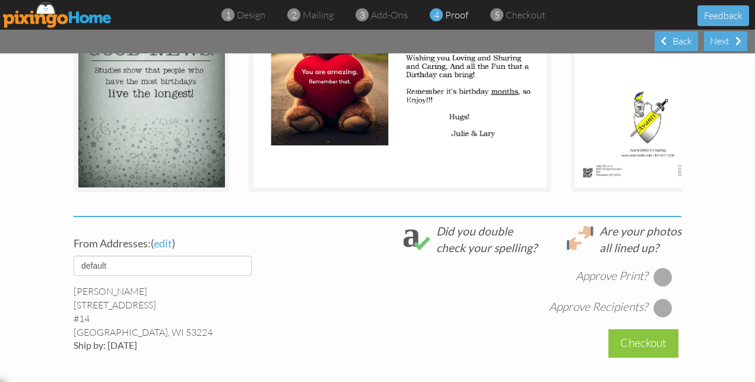
scroll to position [356, 0]
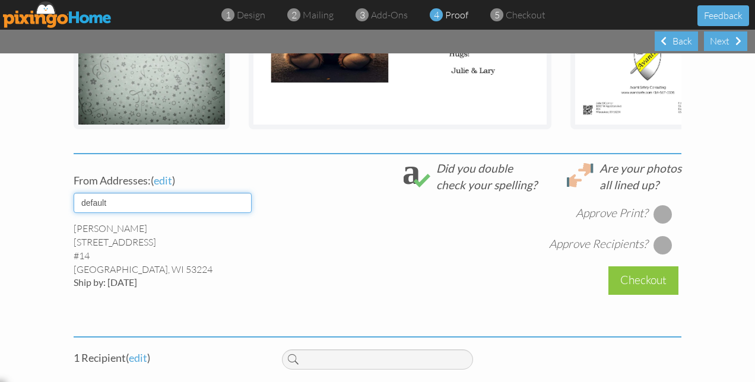
click at [243, 213] on select "default 8-2022 Avanti" at bounding box center [163, 203] width 178 height 20
select select "object:8202"
click at [74, 202] on select "default 8-2022 Avanti" at bounding box center [163, 203] width 178 height 20
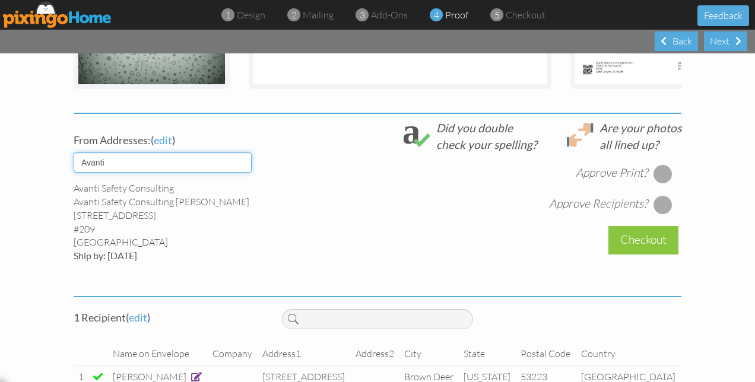
scroll to position [415, 0]
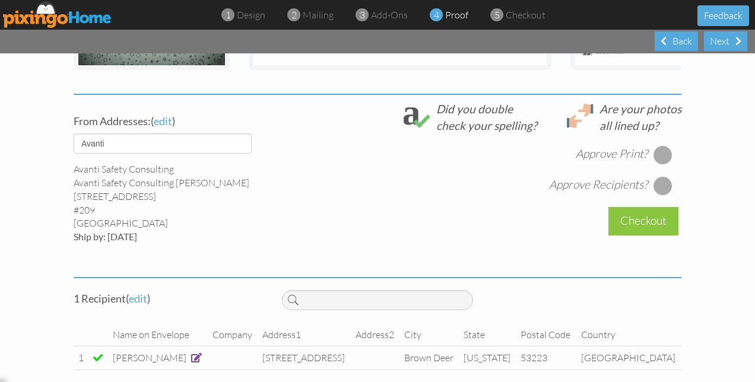
click at [662, 164] on div at bounding box center [662, 154] width 19 height 19
click at [660, 195] on div at bounding box center [662, 185] width 19 height 19
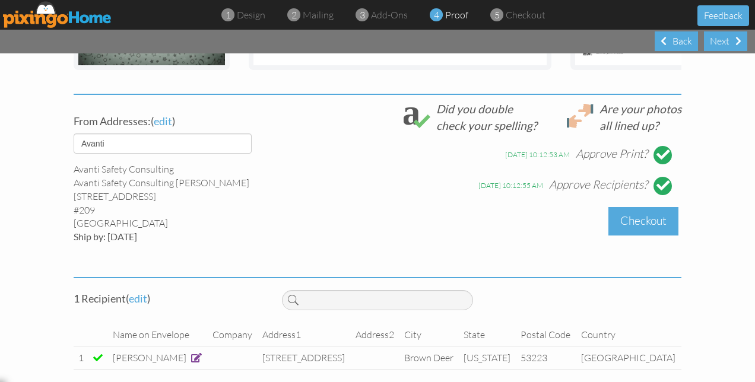
click at [652, 231] on div "Checkout" at bounding box center [643, 221] width 70 height 28
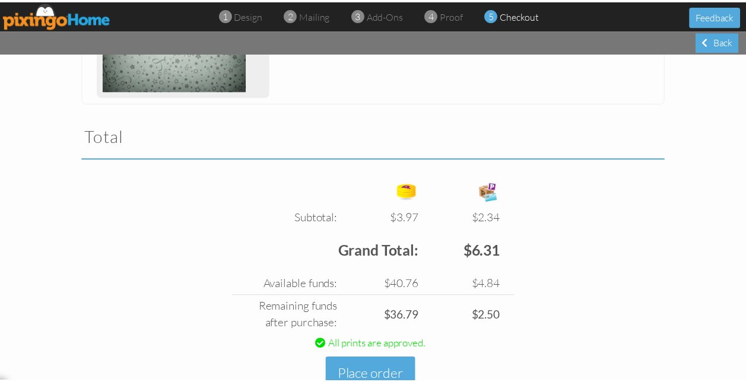
scroll to position [1041, 0]
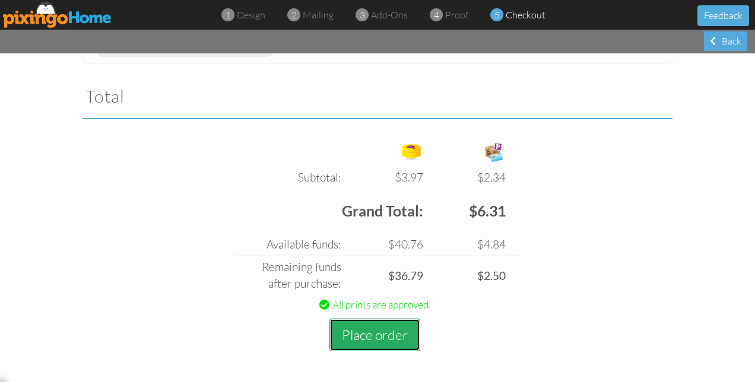
click at [369, 332] on button "Place order" at bounding box center [374, 335] width 91 height 33
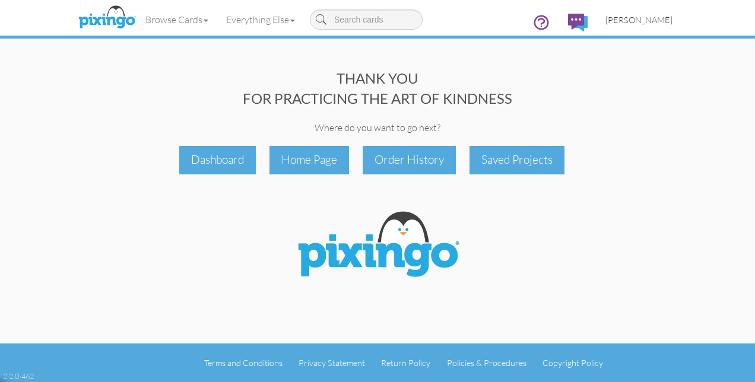
click at [650, 17] on span "[PERSON_NAME]" at bounding box center [638, 20] width 67 height 10
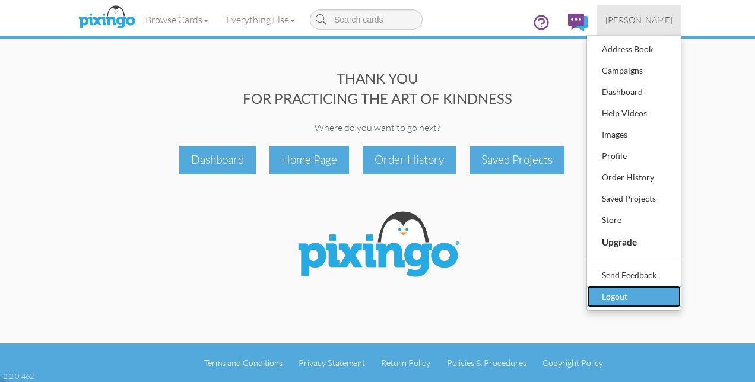
click at [620, 302] on div "Logout" at bounding box center [634, 297] width 70 height 18
